Goal: Complete application form

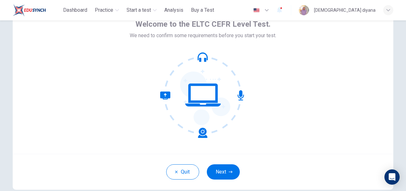
scroll to position [63, 0]
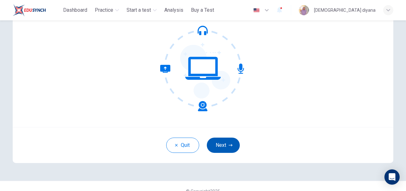
click at [226, 140] on button "Next" at bounding box center [223, 144] width 33 height 15
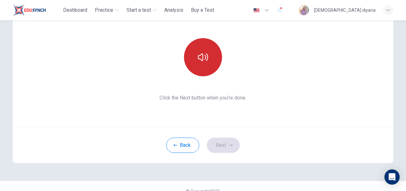
click at [209, 59] on button "button" at bounding box center [203, 57] width 38 height 38
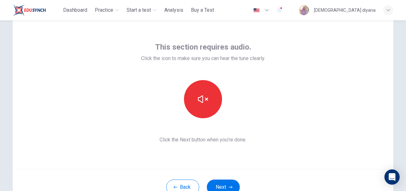
scroll to position [32, 0]
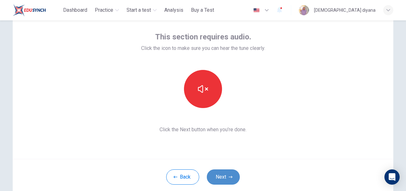
click at [226, 175] on button "Next" at bounding box center [223, 176] width 33 height 15
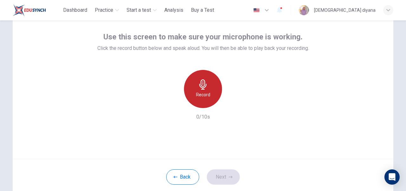
click at [208, 96] on h6 "Record" at bounding box center [203, 95] width 14 height 8
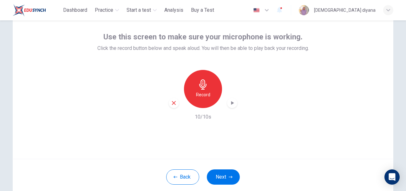
click at [233, 103] on icon "button" at bounding box center [232, 103] width 6 height 6
click at [173, 103] on icon "button" at bounding box center [174, 103] width 4 height 4
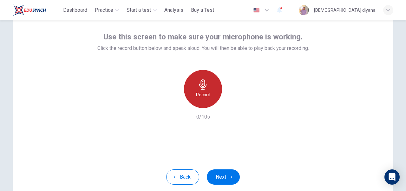
click at [211, 87] on div "Record" at bounding box center [203, 89] width 38 height 38
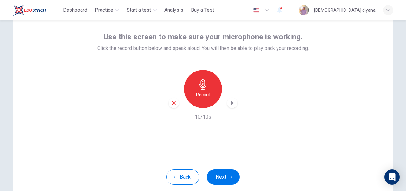
click at [232, 103] on icon "button" at bounding box center [232, 103] width 3 height 4
click at [231, 177] on button "Next" at bounding box center [223, 176] width 33 height 15
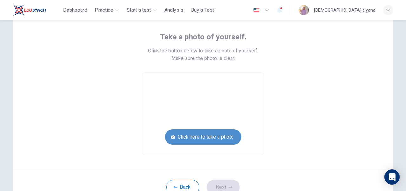
click at [207, 138] on button "Click here to take a photo" at bounding box center [203, 136] width 77 height 15
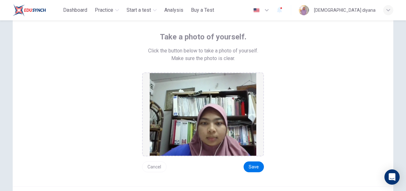
scroll to position [63, 0]
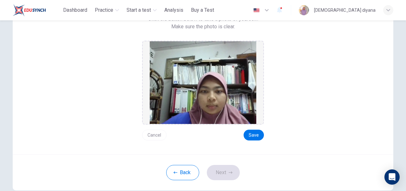
click at [156, 133] on button "Cancel" at bounding box center [154, 135] width 24 height 11
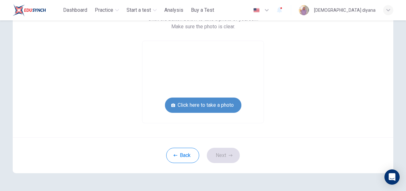
click at [218, 104] on button "Click here to take a photo" at bounding box center [203, 104] width 77 height 15
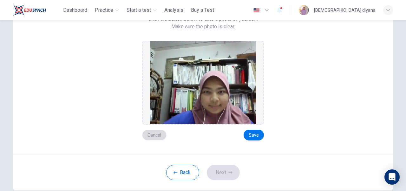
click at [153, 136] on button "Cancel" at bounding box center [154, 135] width 24 height 11
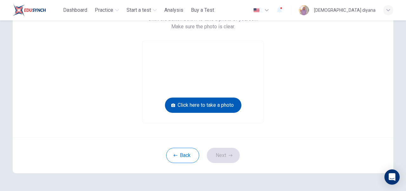
click at [197, 104] on button "Click here to take a photo" at bounding box center [203, 104] width 77 height 15
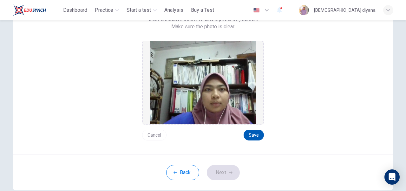
click at [253, 136] on button "Save" at bounding box center [254, 135] width 20 height 11
click at [225, 173] on button "Next" at bounding box center [223, 172] width 33 height 15
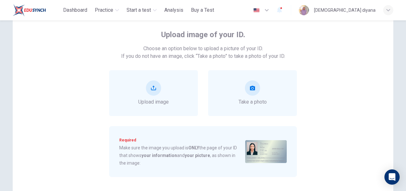
scroll to position [36, 0]
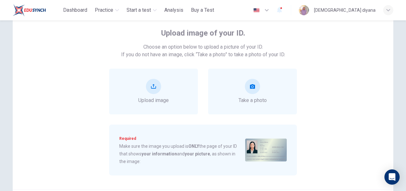
click at [259, 156] on img at bounding box center [266, 149] width 42 height 23
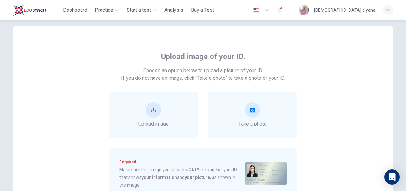
scroll to position [0, 0]
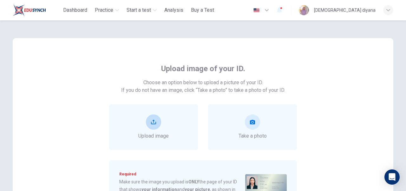
click at [155, 123] on button "upload" at bounding box center [153, 121] width 15 height 15
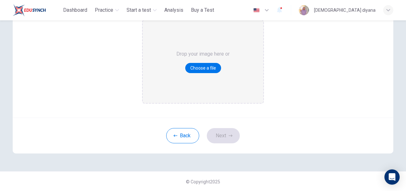
scroll to position [92, 0]
click at [203, 64] on button "Choose a file" at bounding box center [203, 68] width 36 height 10
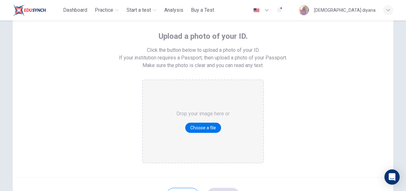
scroll to position [29, 0]
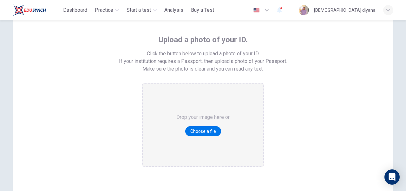
click at [50, 75] on div "Upload a photo of your ID. Click the button below to upload a photo of your ID.…" at bounding box center [203, 94] width 381 height 171
click at [197, 130] on button "Choose a file" at bounding box center [203, 131] width 36 height 10
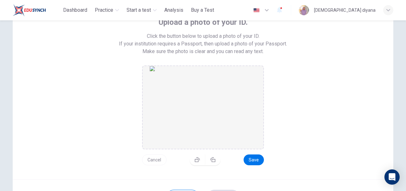
scroll to position [61, 0]
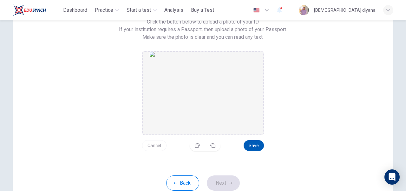
click at [249, 144] on button "Save" at bounding box center [254, 145] width 20 height 11
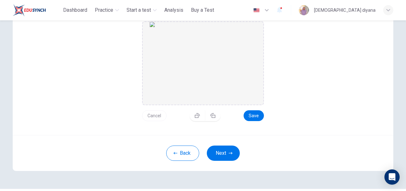
scroll to position [76, 0]
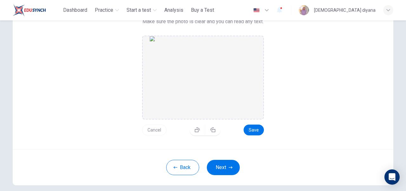
click at [293, 125] on div "Upload a photo of your ID. Click the button below to upload a photo of your ID.…" at bounding box center [203, 61] width 287 height 148
click at [256, 130] on button "Save" at bounding box center [254, 129] width 20 height 11
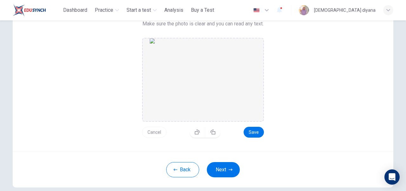
scroll to position [108, 0]
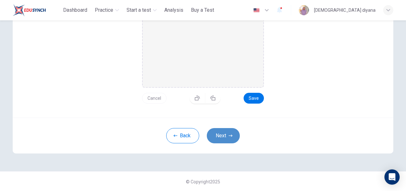
click at [224, 139] on button "Next" at bounding box center [223, 135] width 33 height 15
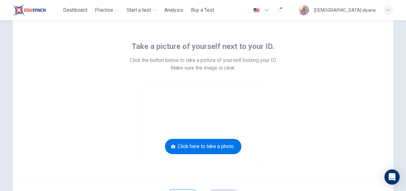
scroll to position [20, 0]
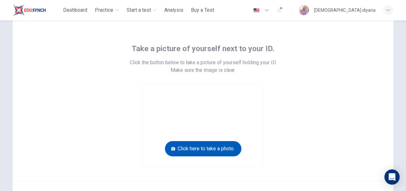
click at [218, 146] on button "Click here to take a photo" at bounding box center [203, 148] width 77 height 15
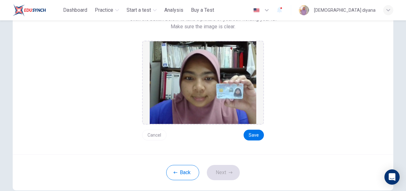
scroll to position [69, 0]
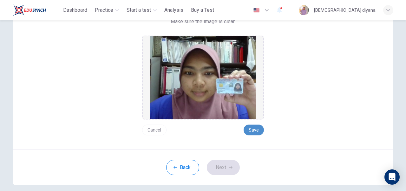
click at [251, 133] on button "Save" at bounding box center [254, 129] width 20 height 11
click at [229, 164] on button "Next" at bounding box center [223, 167] width 33 height 15
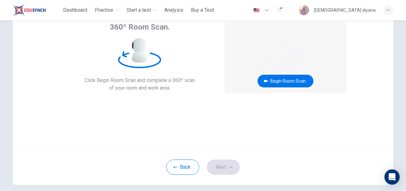
scroll to position [10, 0]
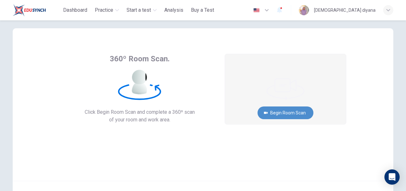
click at [285, 114] on button "Begin Room Scan" at bounding box center [286, 112] width 56 height 13
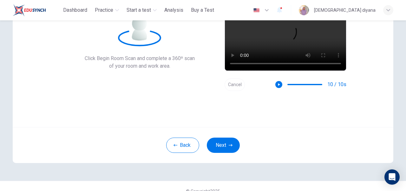
scroll to position [73, 0]
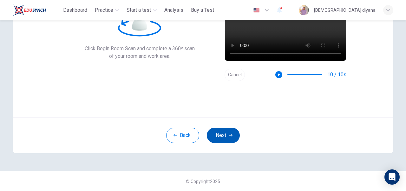
click at [226, 135] on button "Next" at bounding box center [223, 135] width 33 height 15
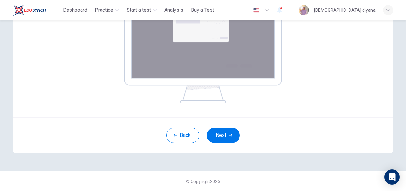
scroll to position [139, 0]
click at [224, 135] on button "Next" at bounding box center [223, 134] width 33 height 15
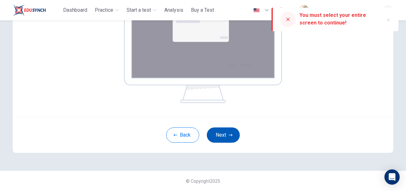
click at [222, 134] on button "Next" at bounding box center [223, 134] width 33 height 15
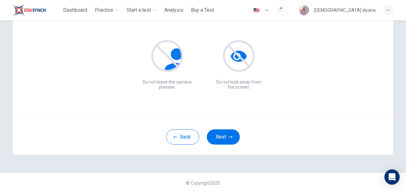
scroll to position [73, 0]
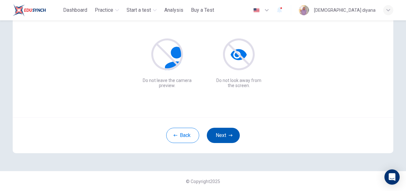
click at [229, 135] on icon "button" at bounding box center [231, 135] width 4 height 2
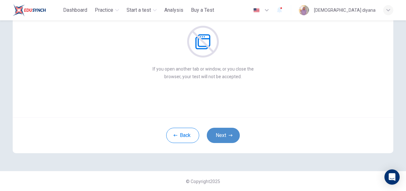
click at [219, 139] on button "Next" at bounding box center [223, 135] width 33 height 15
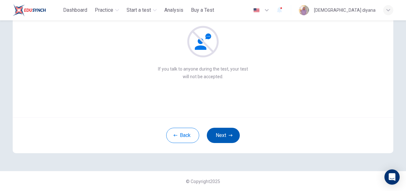
click at [223, 132] on button "Next" at bounding box center [223, 135] width 33 height 15
click at [225, 136] on button "Next" at bounding box center [223, 135] width 33 height 15
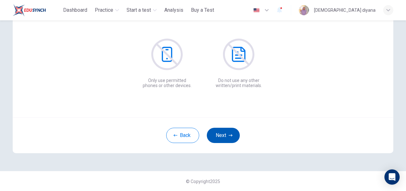
click at [221, 132] on button "Next" at bounding box center [223, 135] width 33 height 15
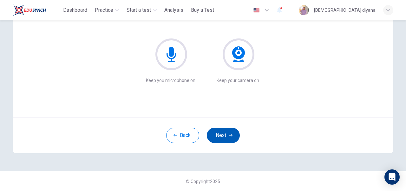
click at [229, 136] on icon "button" at bounding box center [231, 135] width 4 height 4
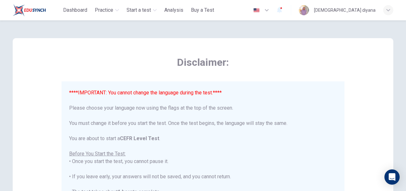
scroll to position [32, 0]
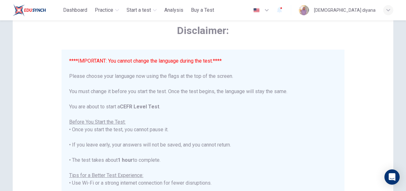
click at [271, 10] on icon "button" at bounding box center [267, 10] width 8 height 8
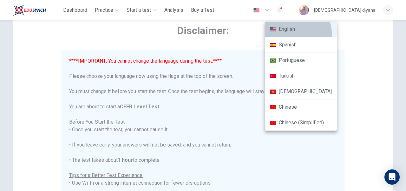
click at [297, 33] on li "English" at bounding box center [301, 30] width 72 height 16
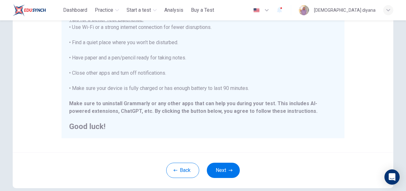
scroll to position [159, 0]
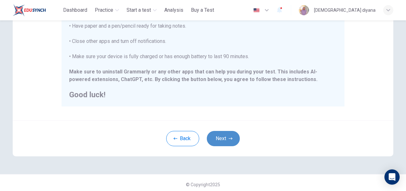
click at [229, 138] on icon "button" at bounding box center [231, 138] width 4 height 2
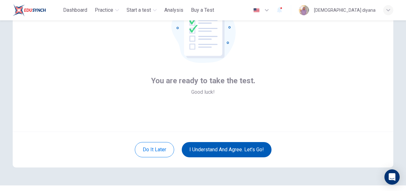
scroll to position [73, 0]
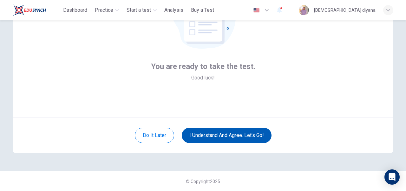
click at [229, 132] on button "I understand and agree. Let’s go!" at bounding box center [227, 135] width 90 height 15
click at [230, 136] on button "I understand and agree. Let’s go!" at bounding box center [227, 135] width 90 height 15
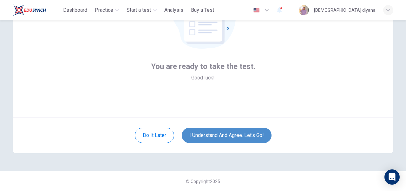
click at [194, 134] on button "I understand and agree. Let’s go!" at bounding box center [227, 135] width 90 height 15
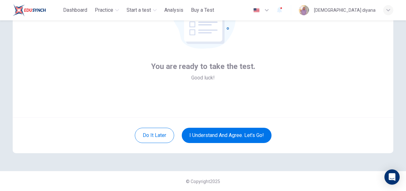
scroll to position [68, 0]
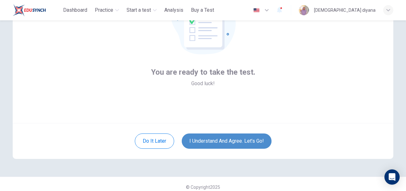
click at [243, 136] on button "I understand and agree. Let’s go!" at bounding box center [227, 140] width 90 height 15
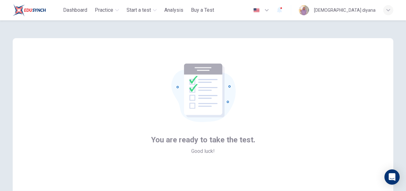
scroll to position [47, 0]
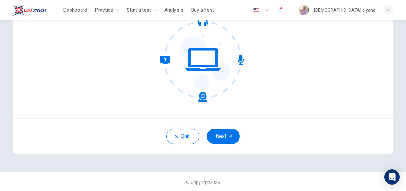
scroll to position [73, 0]
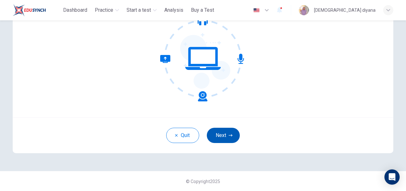
click at [224, 136] on button "Next" at bounding box center [223, 135] width 33 height 15
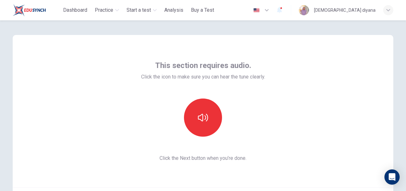
scroll to position [0, 0]
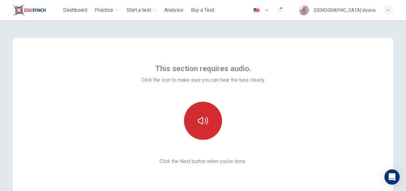
click at [197, 135] on button "button" at bounding box center [203, 121] width 38 height 38
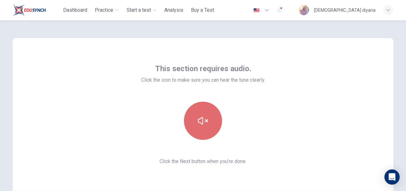
click at [210, 120] on button "button" at bounding box center [203, 121] width 38 height 38
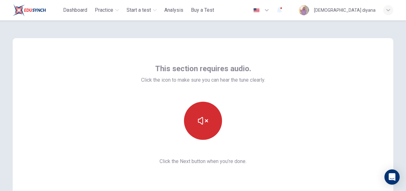
click at [205, 123] on icon "button" at bounding box center [203, 121] width 10 height 10
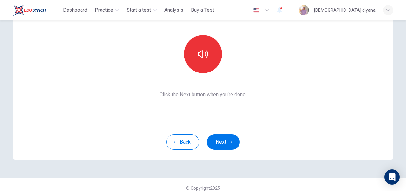
scroll to position [73, 0]
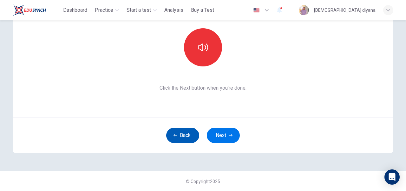
click at [174, 133] on icon "button" at bounding box center [176, 135] width 4 height 4
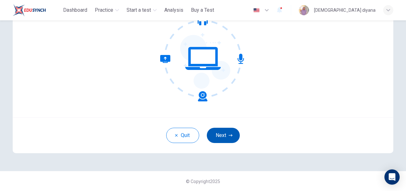
click at [222, 138] on button "Next" at bounding box center [223, 135] width 33 height 15
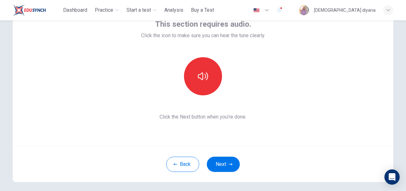
scroll to position [10, 0]
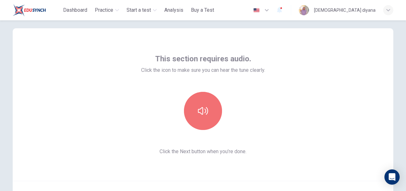
click at [202, 106] on icon "button" at bounding box center [203, 111] width 10 height 10
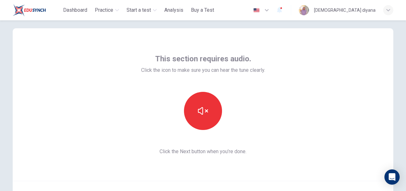
click at [202, 106] on icon "button" at bounding box center [203, 111] width 10 height 10
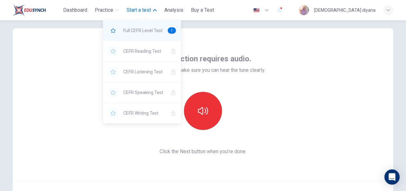
click at [149, 31] on span "Full CEFR Level Test" at bounding box center [142, 31] width 39 height 8
click at [143, 29] on span "Full CEFR Level Test" at bounding box center [142, 31] width 39 height 8
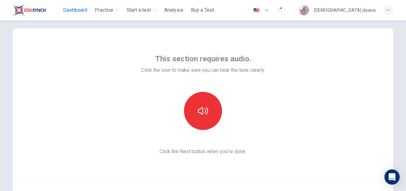
click at [76, 7] on span "Dashboard" at bounding box center [75, 10] width 24 height 8
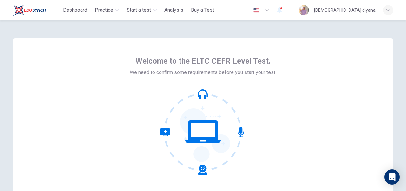
scroll to position [73, 0]
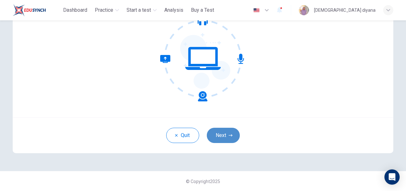
click at [225, 132] on button "Next" at bounding box center [223, 135] width 33 height 15
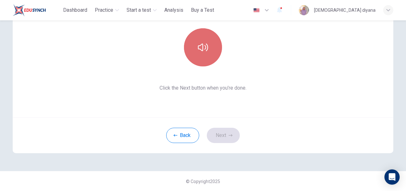
click at [194, 50] on button "button" at bounding box center [203, 47] width 38 height 38
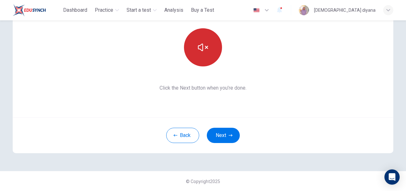
click at [195, 53] on button "button" at bounding box center [203, 47] width 38 height 38
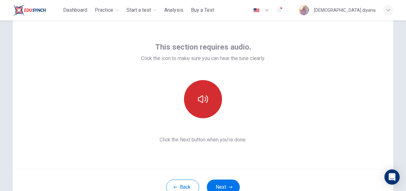
scroll to position [21, 0]
click at [198, 104] on button "button" at bounding box center [203, 99] width 38 height 38
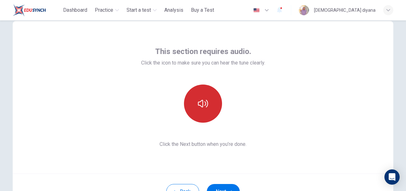
scroll to position [17, 0]
click at [199, 100] on icon "button" at bounding box center [203, 103] width 10 height 8
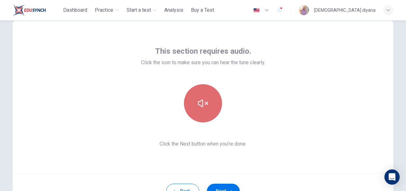
click at [199, 100] on icon "button" at bounding box center [203, 103] width 10 height 8
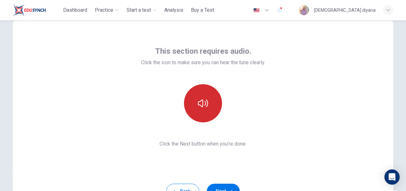
scroll to position [73, 0]
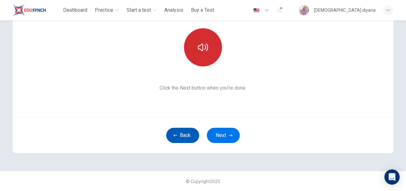
click at [185, 129] on button "Back" at bounding box center [182, 135] width 33 height 15
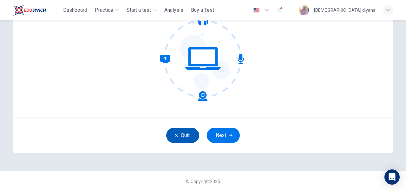
click at [182, 135] on button "Quit" at bounding box center [182, 135] width 33 height 15
